Goal: Subscribe to service/newsletter

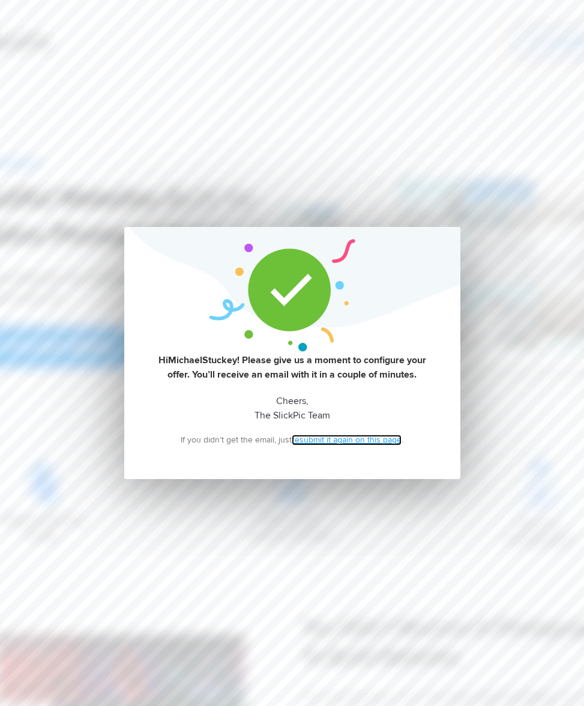
click at [334, 439] on link "resubmit it again on this page" at bounding box center [347, 439] width 110 height 11
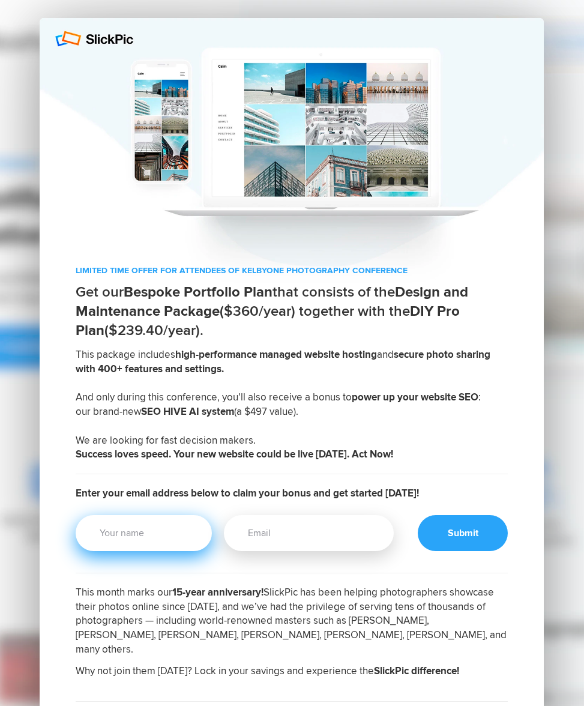
click at [166, 537] on input "Your Name" at bounding box center [144, 533] width 136 height 36
type input "R. [PERSON_NAME]"
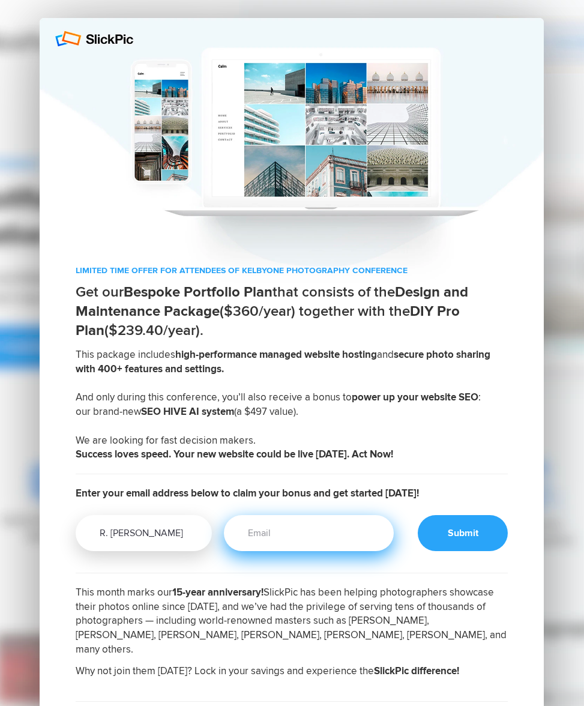
click at [265, 531] on input "Email" at bounding box center [309, 533] width 170 height 36
type input "[PERSON_NAME][EMAIL_ADDRESS][PERSON_NAME][DOMAIN_NAME]"
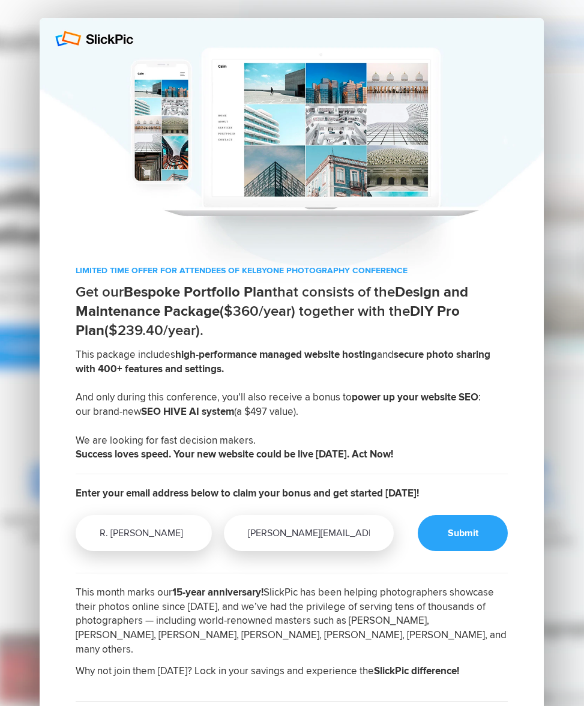
click at [463, 533] on div at bounding box center [463, 533] width 90 height 36
